Goal: Navigation & Orientation: Find specific page/section

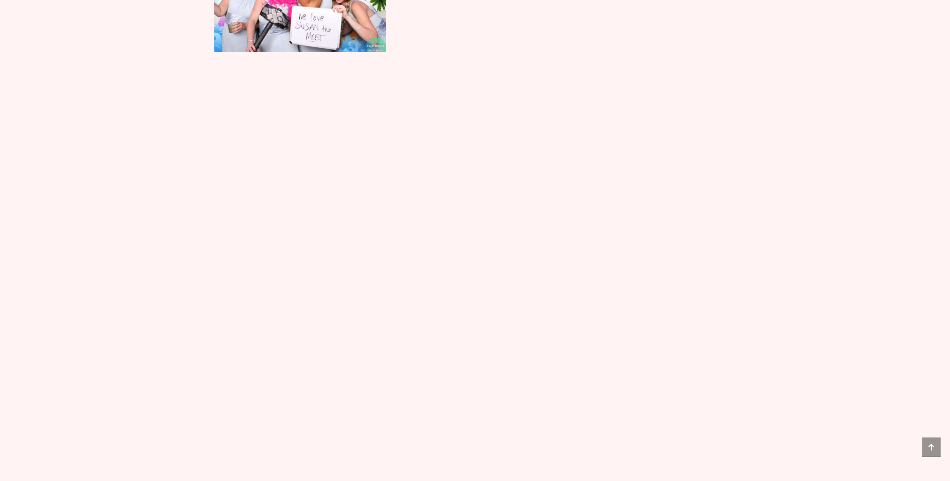
scroll to position [7386, 0]
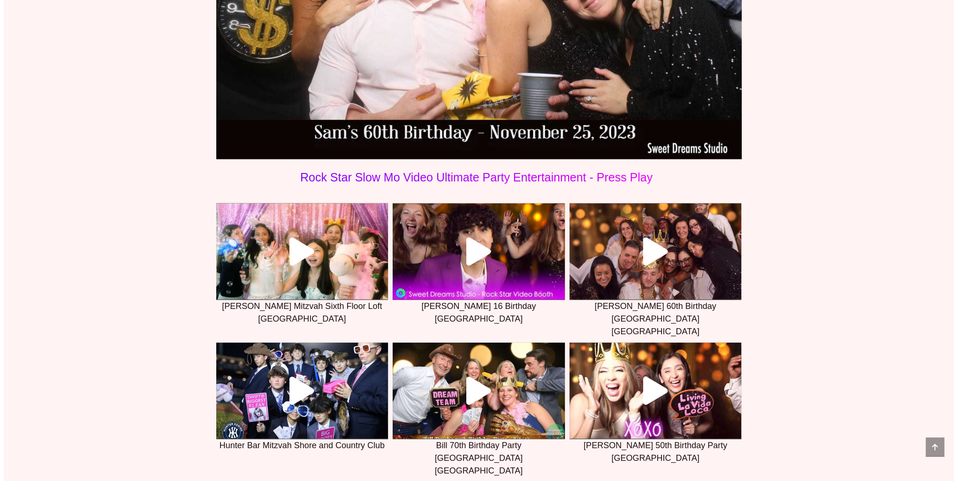
scroll to position [2673, 0]
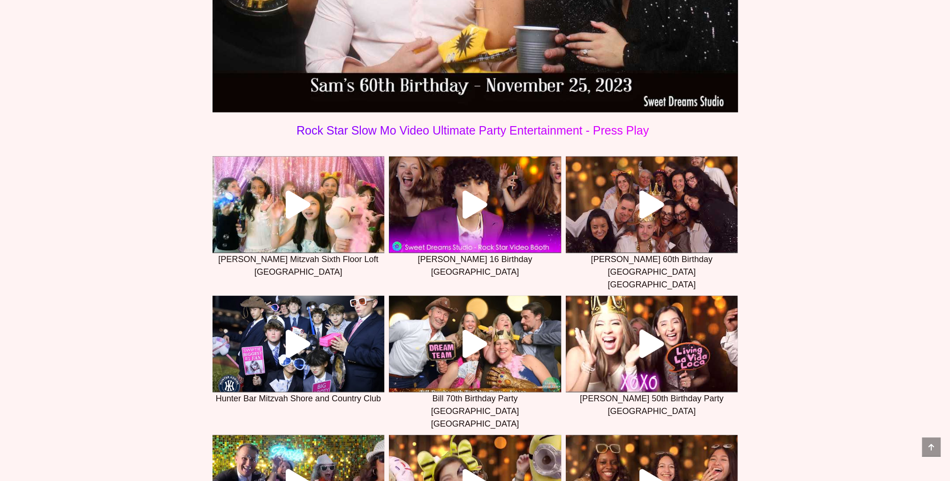
click at [486, 214] on icon at bounding box center [475, 205] width 28 height 28
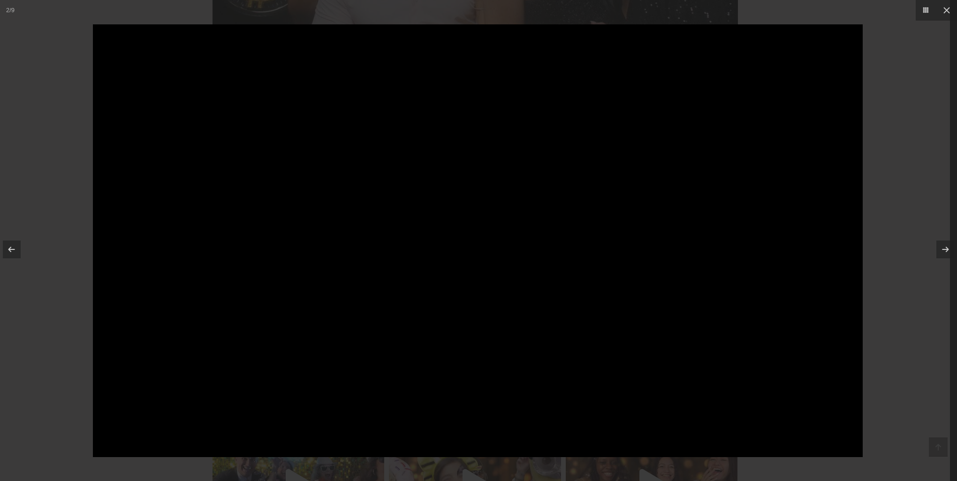
click at [947, 10] on div "2 / 9" at bounding box center [478, 240] width 957 height 481
click at [946, 10] on icon at bounding box center [947, 11] width 6 height 6
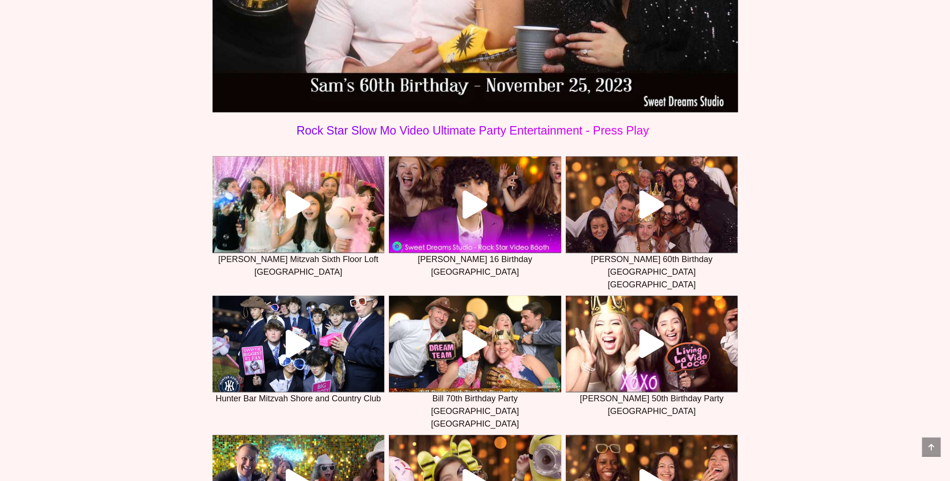
click at [650, 208] on icon at bounding box center [651, 205] width 28 height 28
